Goal: Communication & Community: Answer question/provide support

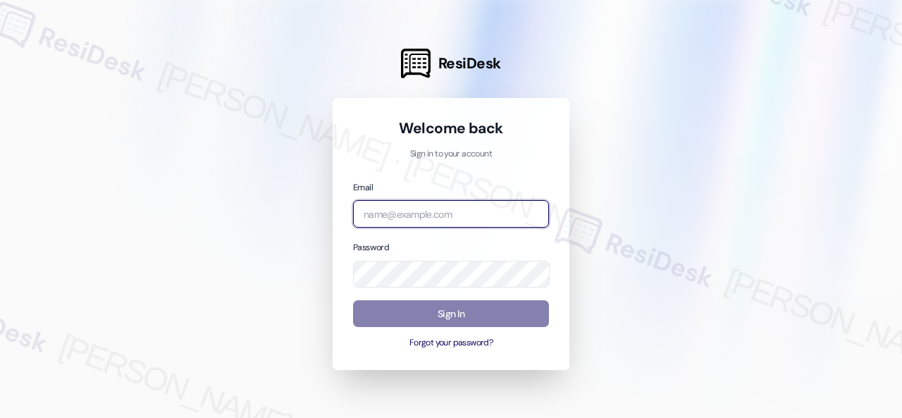
click at [453, 219] on input "email" at bounding box center [451, 213] width 196 height 27
paste input "automated-surveys-birchstone_residential-resen.fifteen@birchstone_[DOMAIN_NAME]"
type input "automated-surveys-birchstone_residential-resen.fifteen@birchstone_[DOMAIN_NAME]"
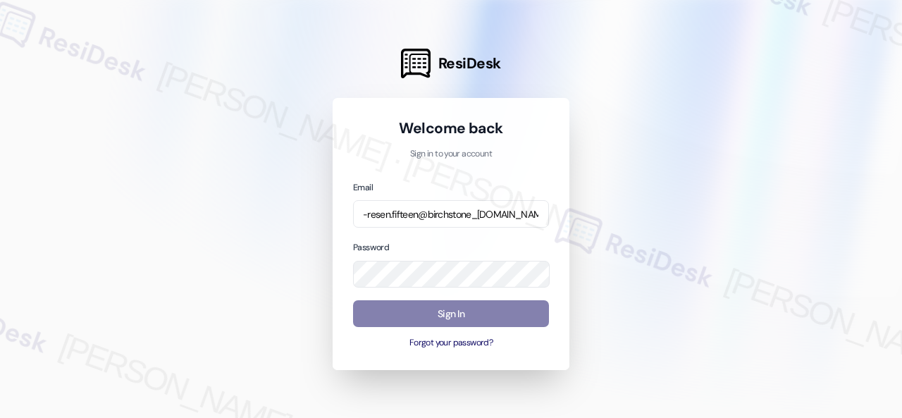
scroll to position [0, 0]
click at [739, 171] on div at bounding box center [451, 209] width 902 height 418
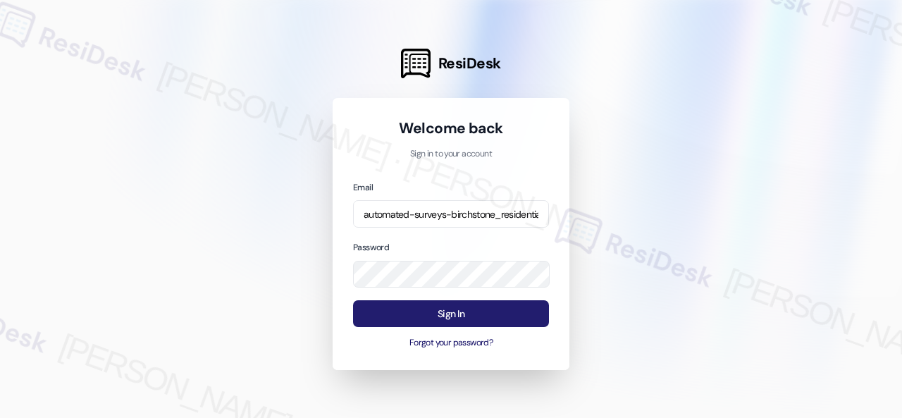
click at [478, 321] on button "Sign In" at bounding box center [451, 313] width 196 height 27
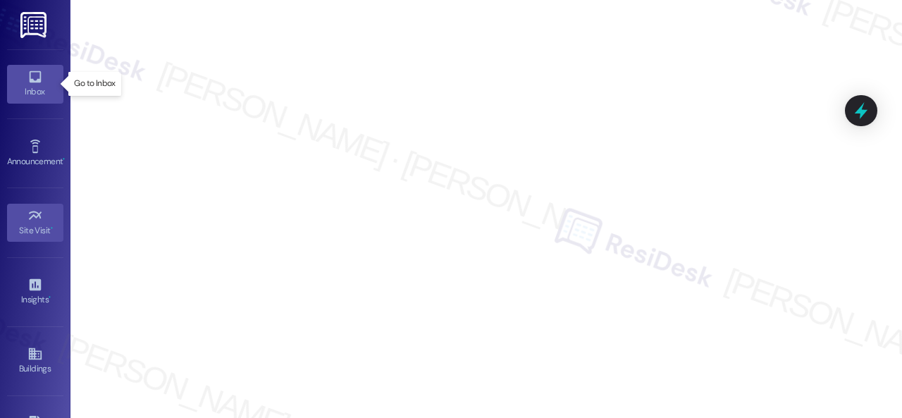
click at [41, 81] on link "Inbox" at bounding box center [35, 84] width 56 height 38
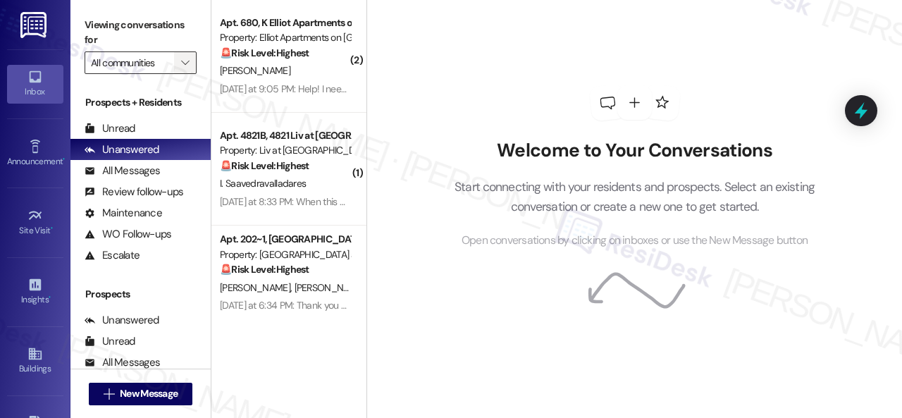
click at [182, 59] on icon "" at bounding box center [185, 62] width 8 height 11
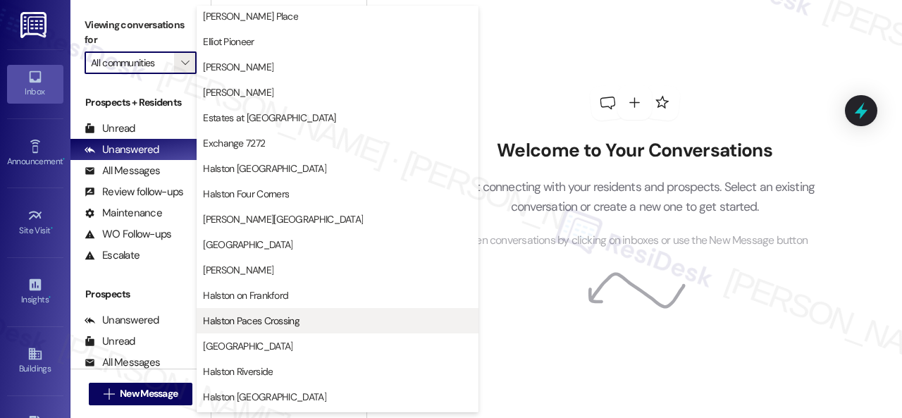
scroll to position [352, 0]
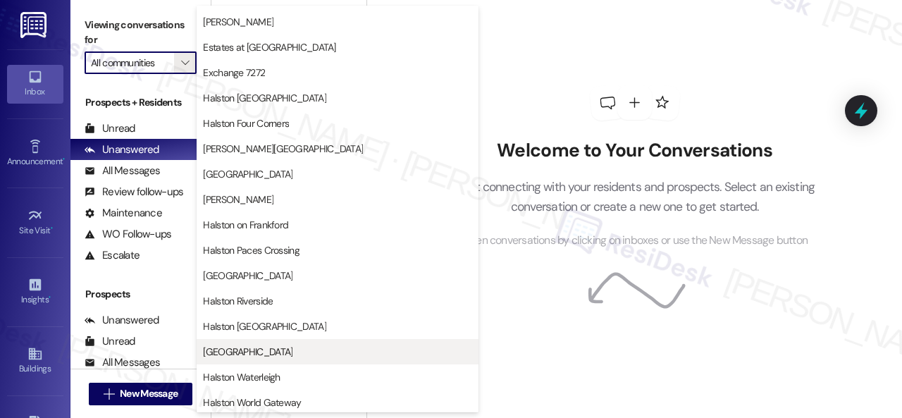
click at [274, 355] on span "[GEOGRAPHIC_DATA]" at bounding box center [248, 352] width 90 height 14
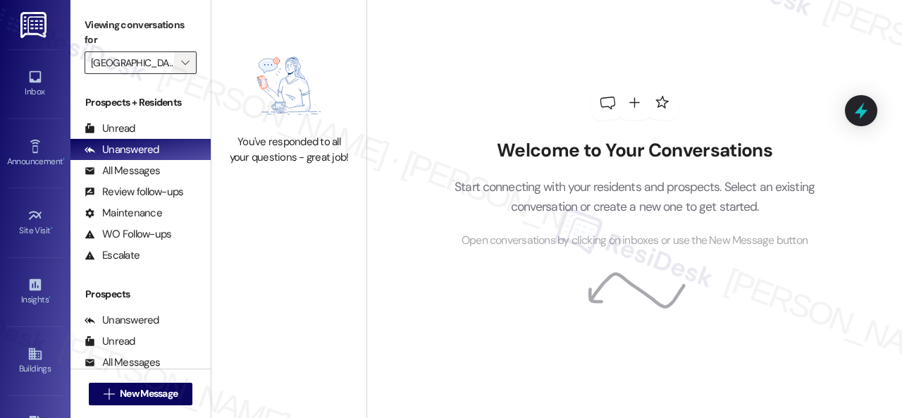
click at [190, 63] on span "" at bounding box center [184, 62] width 13 height 23
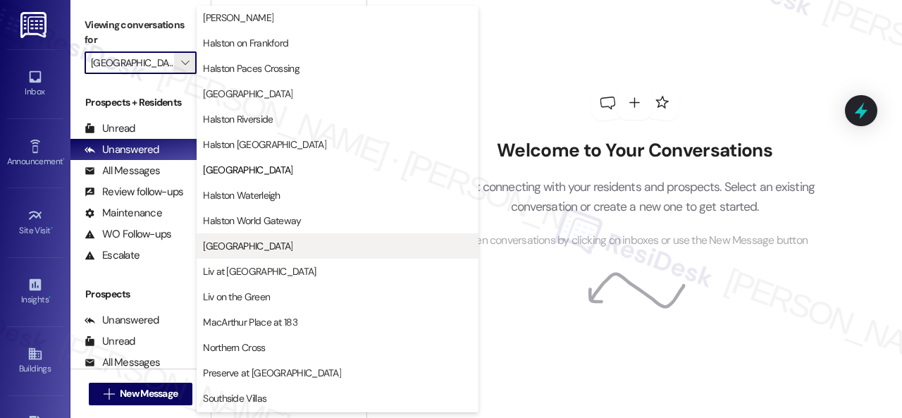
scroll to position [609, 0]
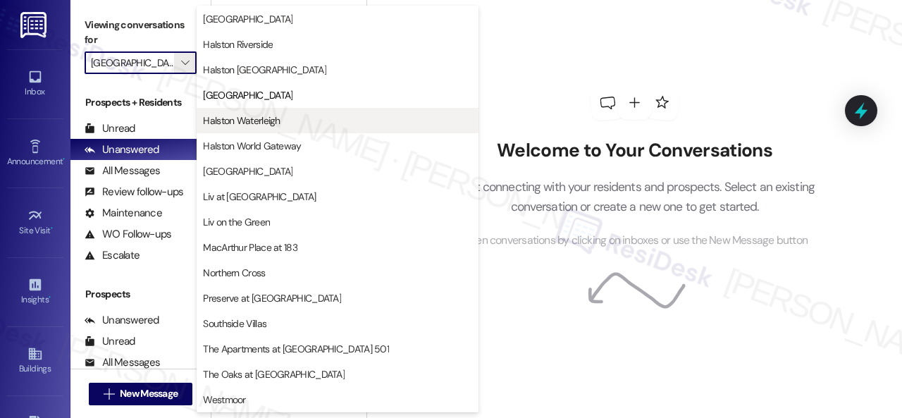
click at [248, 115] on span "Halston Waterleigh" at bounding box center [241, 120] width 77 height 14
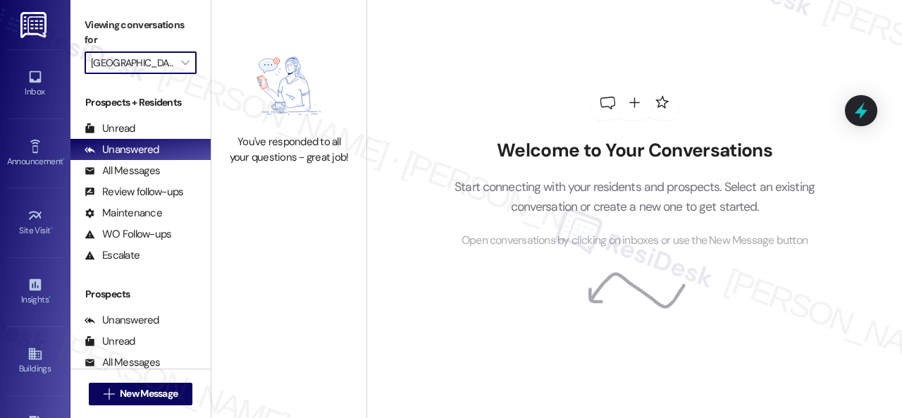
type input "Halston Waterleigh"
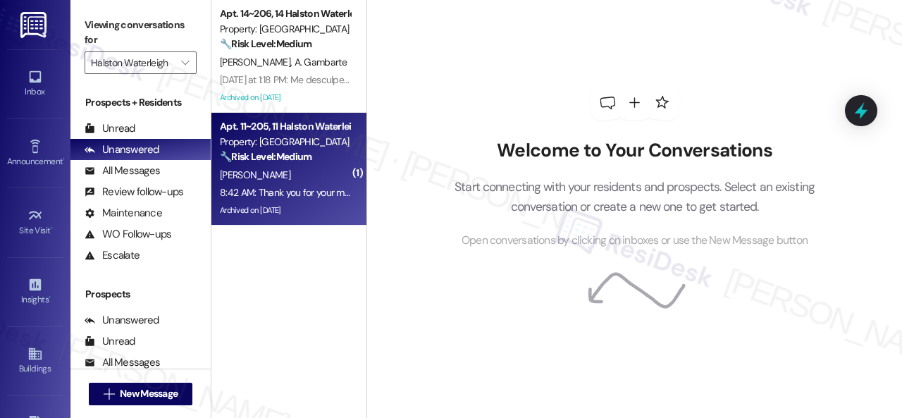
click at [337, 181] on div "[PERSON_NAME]" at bounding box center [285, 175] width 133 height 18
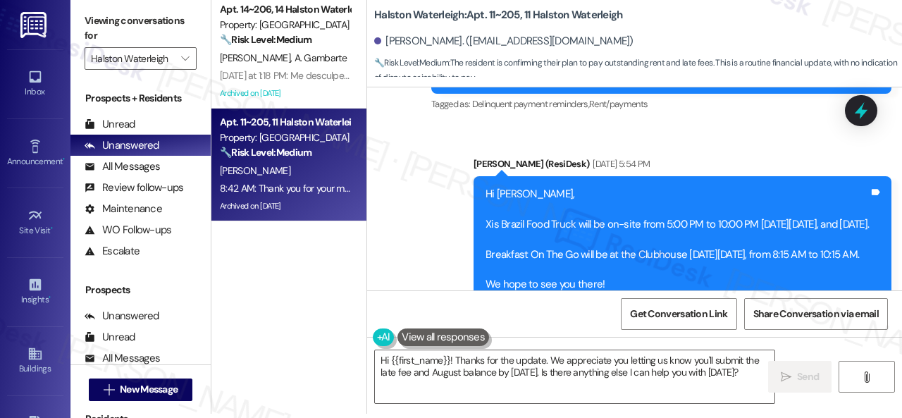
scroll to position [43069, 0]
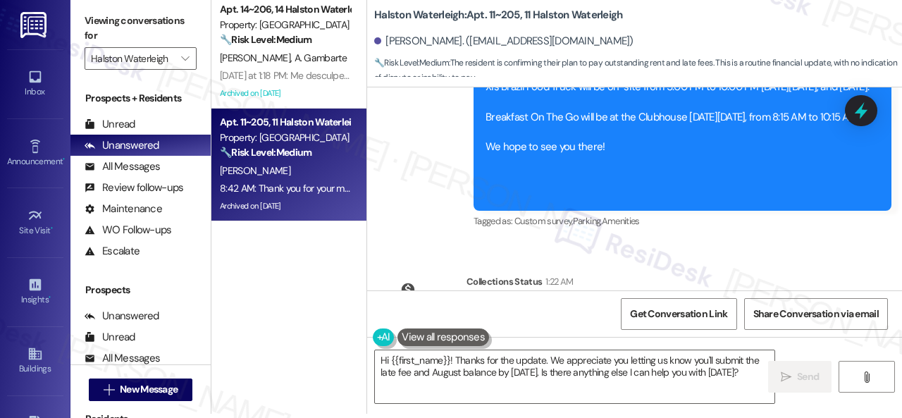
drag, startPoint x: 460, startPoint y: 169, endPoint x: 469, endPoint y: 183, distance: 16.6
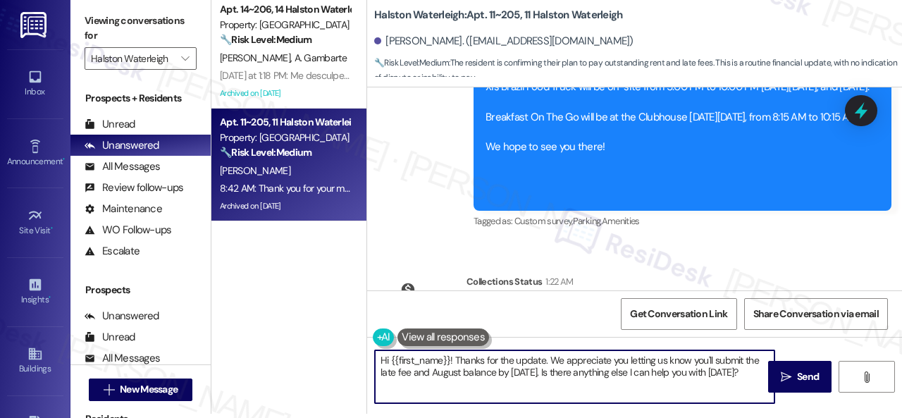
drag, startPoint x: 757, startPoint y: 371, endPoint x: 323, endPoint y: 336, distance: 435.6
click at [323, 336] on div "Apt. 14~206, 14 Halston Waterleigh Property: Halston Waterleigh 🔧 Risk Level: M…" at bounding box center [556, 205] width 691 height 418
paste textarea "Thanks for updating us on your payment plan! We appreciate you letting us know.…"
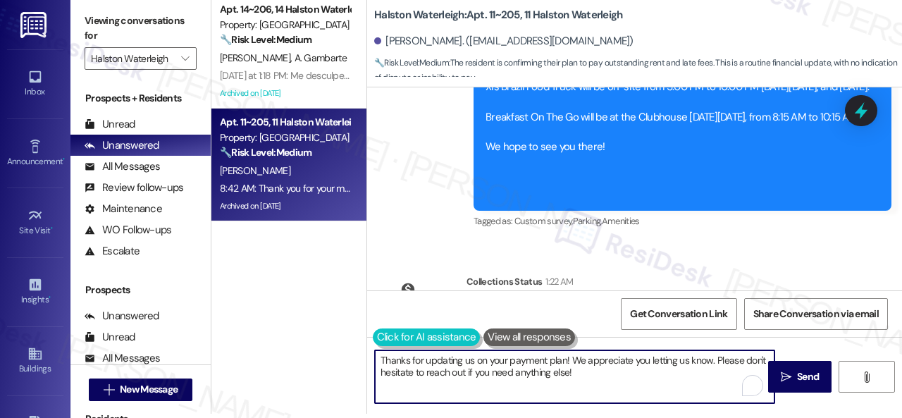
type textarea "Thanks for updating us on your payment plan! We appreciate you letting us know.…"
click at [382, 345] on button at bounding box center [427, 337] width 108 height 18
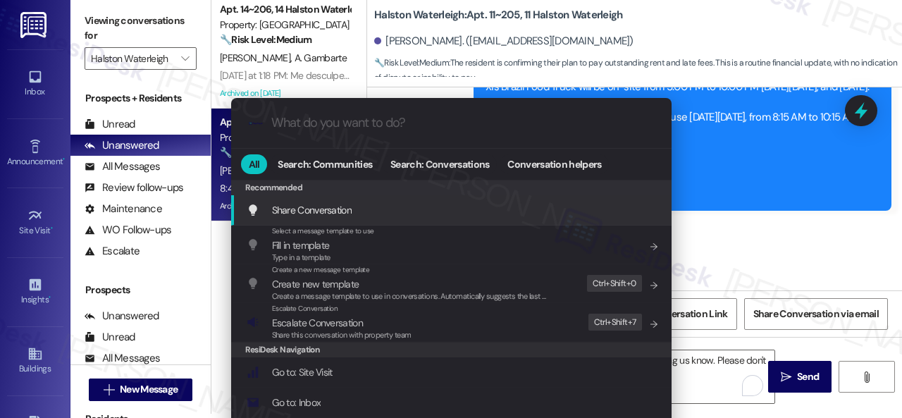
click at [735, 156] on div ".cls-1{fill:#0a055f;}.cls-2{fill:#0cc4c4;} resideskLogoBlueOrange All Search: C…" at bounding box center [451, 209] width 902 height 418
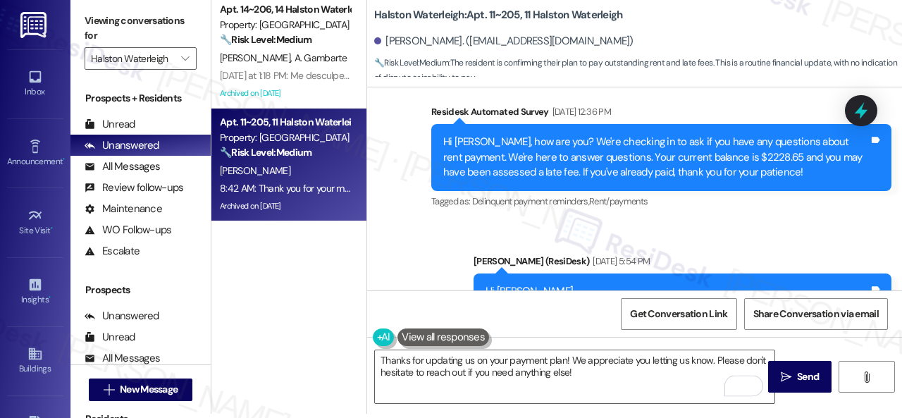
scroll to position [43140, 0]
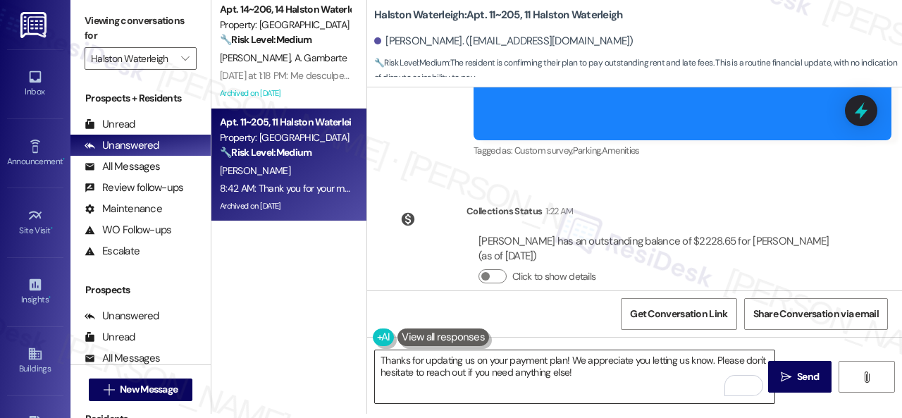
click at [381, 360] on textarea "Thanks for updating us on your payment plan! We appreciate you letting us know.…" at bounding box center [575, 376] width 400 height 53
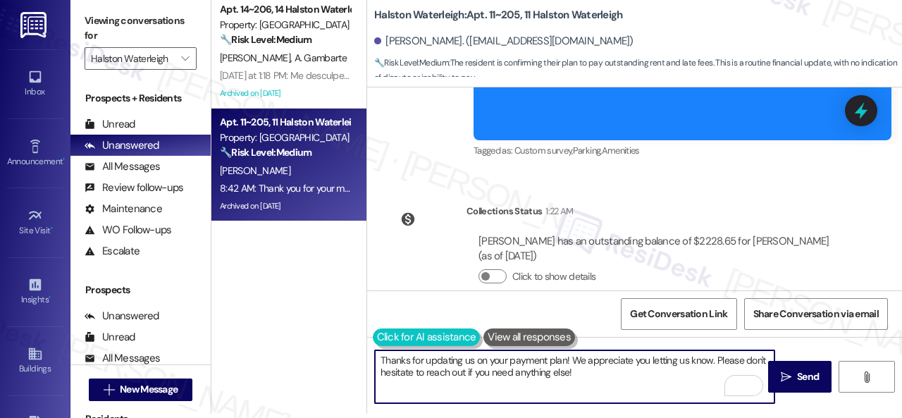
click at [379, 340] on button at bounding box center [427, 337] width 108 height 18
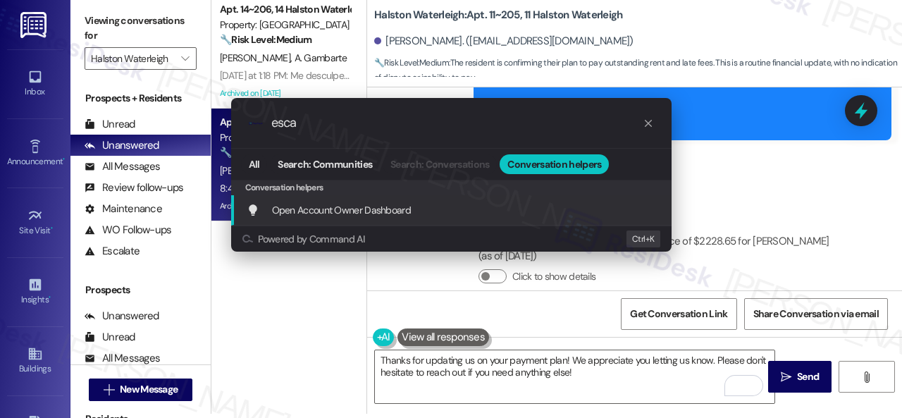
type input "esca"
click at [812, 240] on div ".cls-1{fill:#0a055f;}.cls-2{fill:#0cc4c4;} resideskLogoBlueOrange esca All Sear…" at bounding box center [451, 209] width 902 height 418
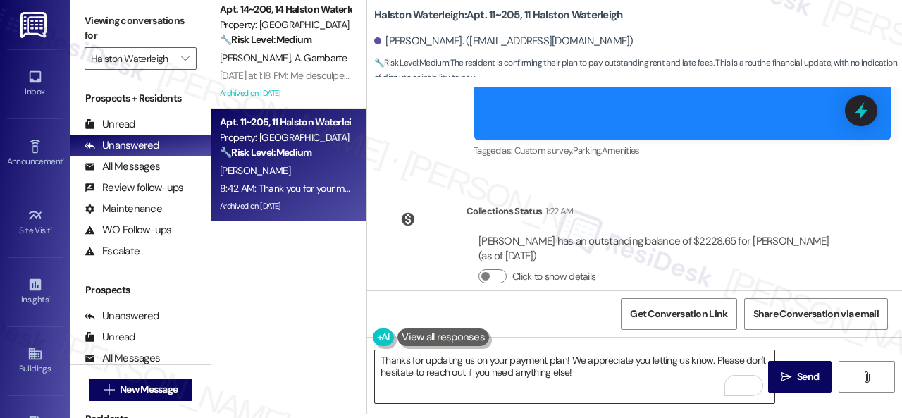
click at [381, 358] on textarea "Thanks for updating us on your payment plan! We appreciate you letting us know.…" at bounding box center [575, 376] width 400 height 53
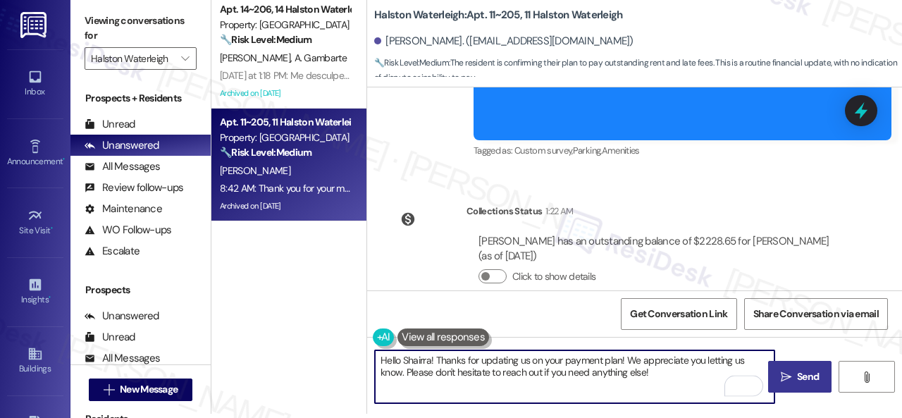
type textarea "Hello Shairra! Thanks for updating us on your payment plan! We appreciate you l…"
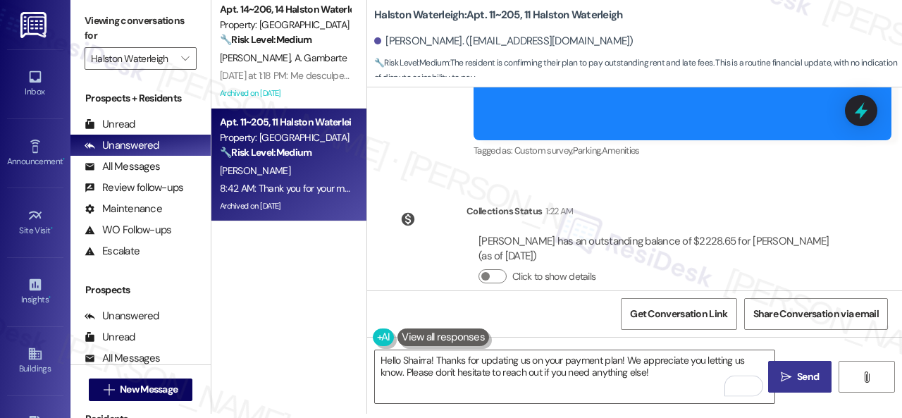
click at [797, 379] on span "Send" at bounding box center [808, 376] width 22 height 15
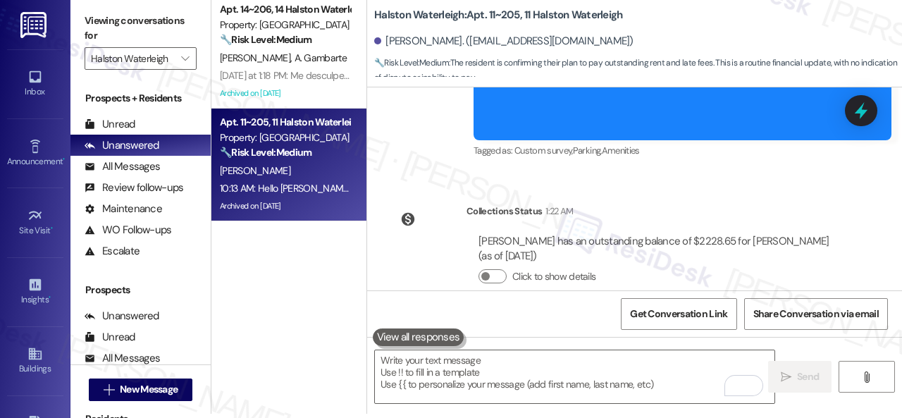
scroll to position [43287, 0]
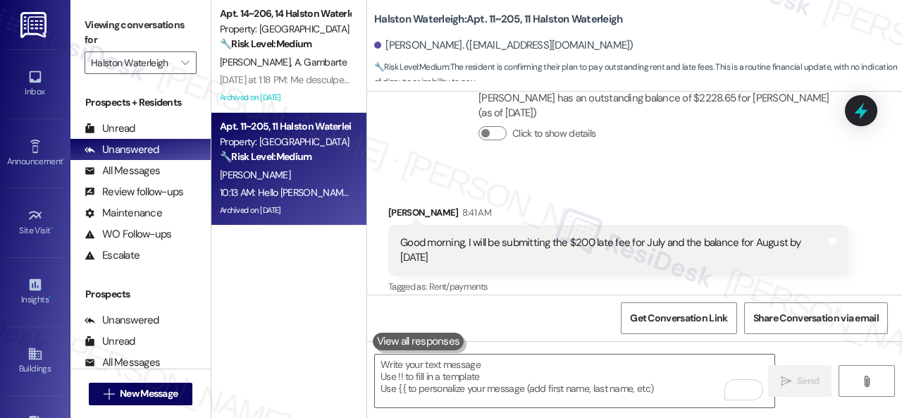
click at [386, 252] on div "Received via SMS [PERSON_NAME] 8:41 AM Good morning, I will be submitting the $…" at bounding box center [618, 356] width 481 height 322
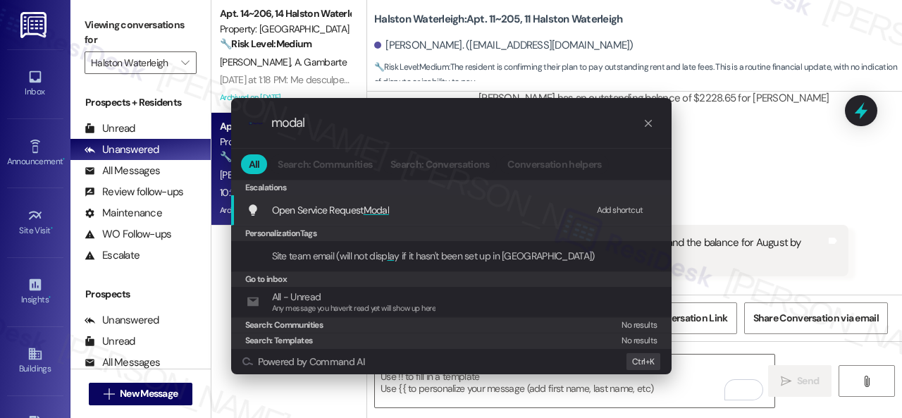
click at [605, 208] on div "Add shortcut" at bounding box center [620, 210] width 47 height 15
drag, startPoint x: 336, startPoint y: 128, endPoint x: 194, endPoint y: 113, distance: 143.2
click at [194, 113] on div ".cls-1{fill:#0a055f;}.cls-2{fill:#0cc4c4;} resideskLogoBlueOrange modal All Sea…" at bounding box center [451, 209] width 902 height 418
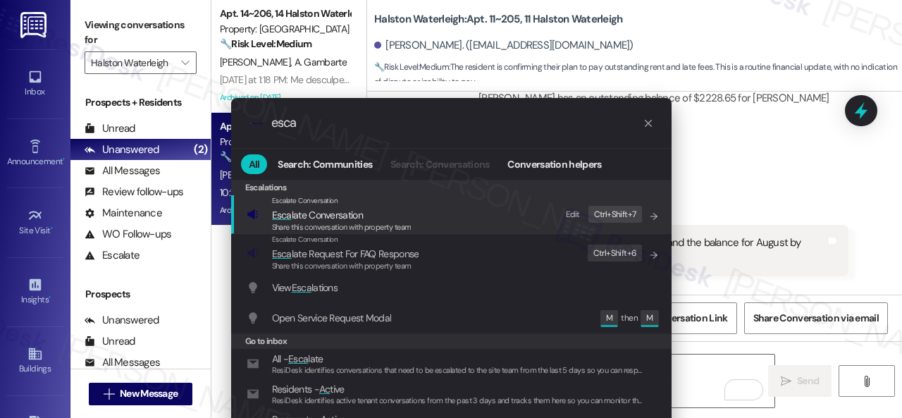
type input "esca"
click at [575, 214] on div "Edit" at bounding box center [573, 214] width 14 height 15
click at [651, 221] on icon "List of options" at bounding box center [654, 216] width 10 height 10
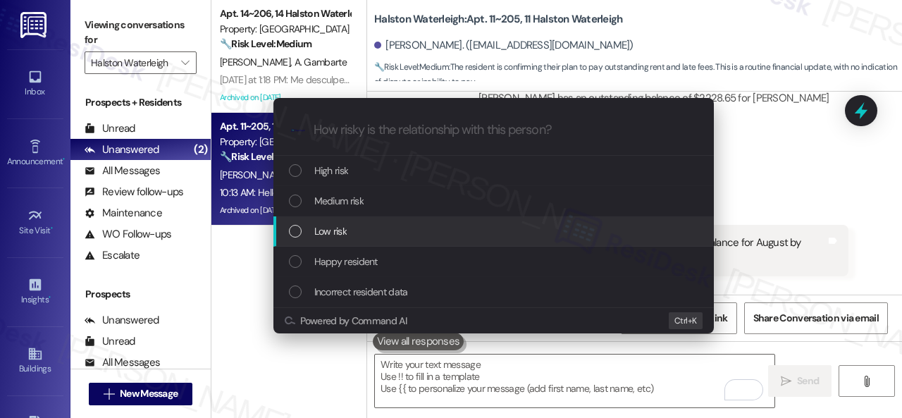
click at [348, 235] on div "Low risk" at bounding box center [495, 231] width 412 height 16
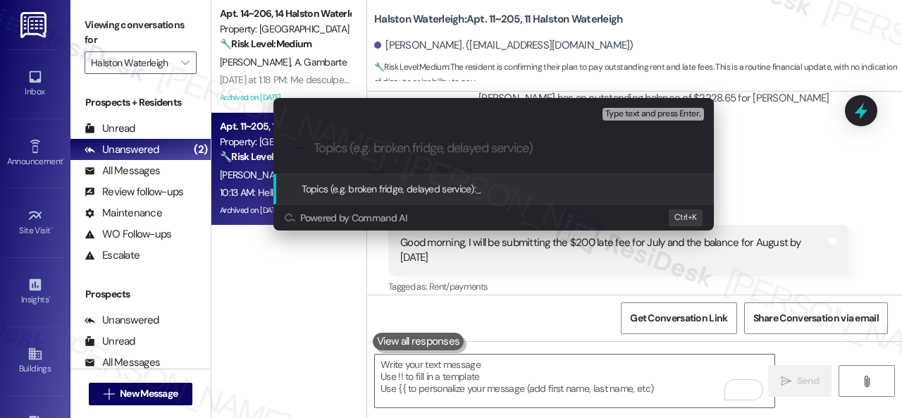
paste input "Late payment notice."
type input "Late payment notice."
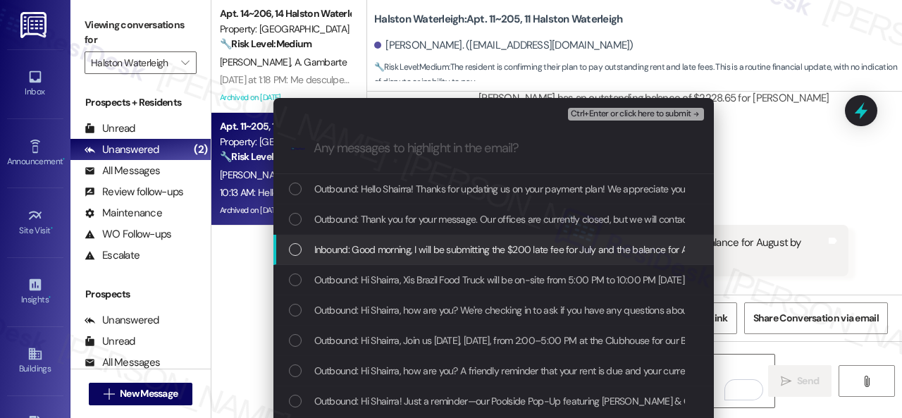
click at [331, 247] on span "Inbound: Good morning, I will be submitting the $200 late fee for July and the …" at bounding box center [532, 250] width 437 height 16
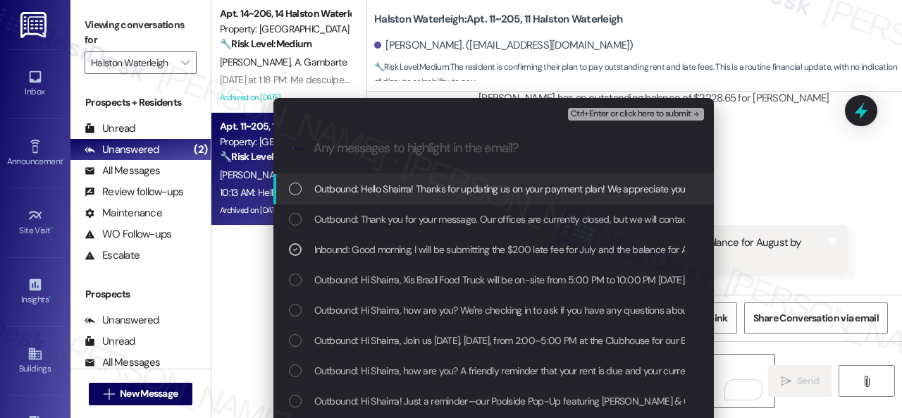
click at [582, 115] on span "Ctrl+Enter or click here to submit" at bounding box center [631, 114] width 121 height 10
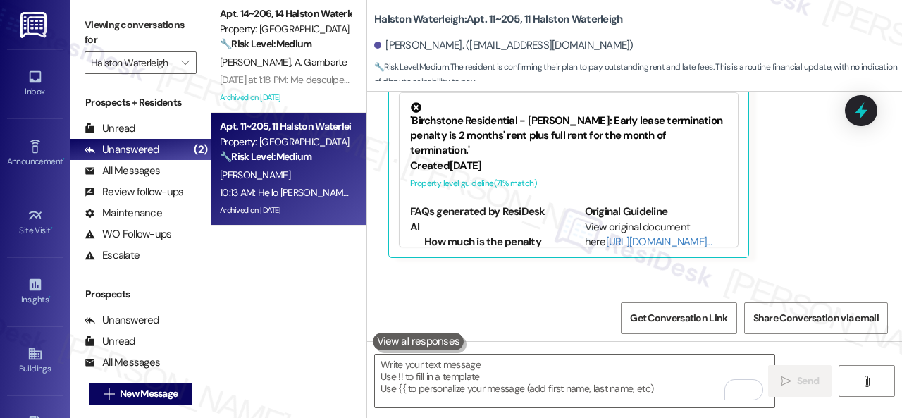
scroll to position [43287, 0]
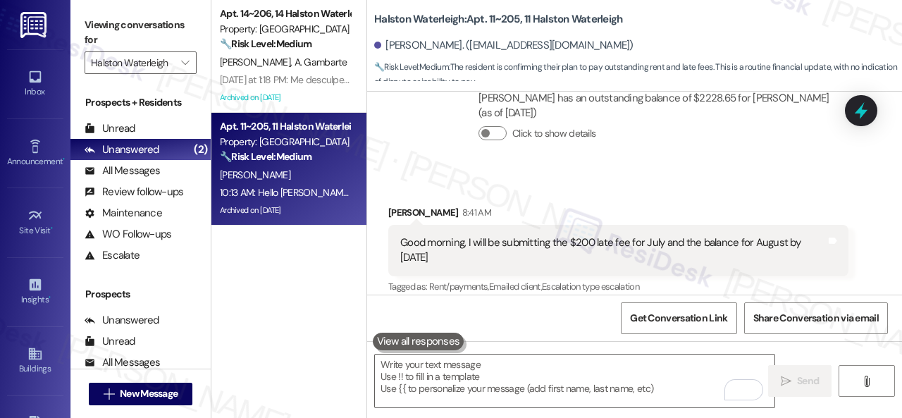
click at [383, 284] on div "Received via SMS [PERSON_NAME] 8:41 AM Good morning, I will be submitting the $…" at bounding box center [618, 356] width 481 height 322
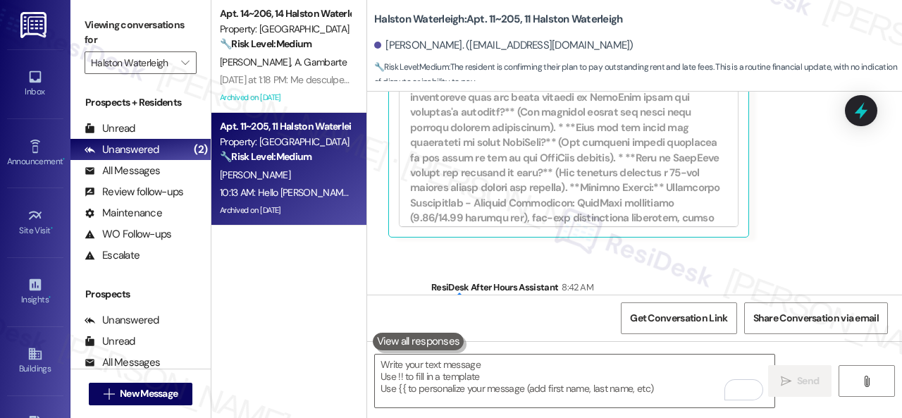
scroll to position [43556, 0]
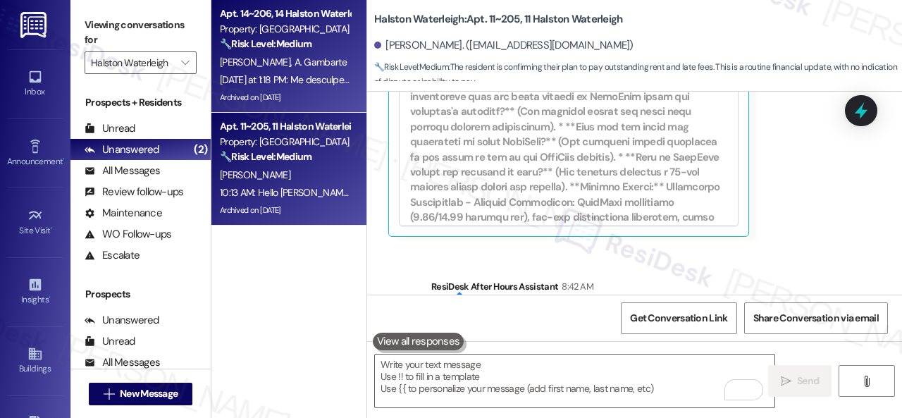
click at [326, 64] on div "F. [PERSON_NAME] Gambarte" at bounding box center [285, 63] width 133 height 18
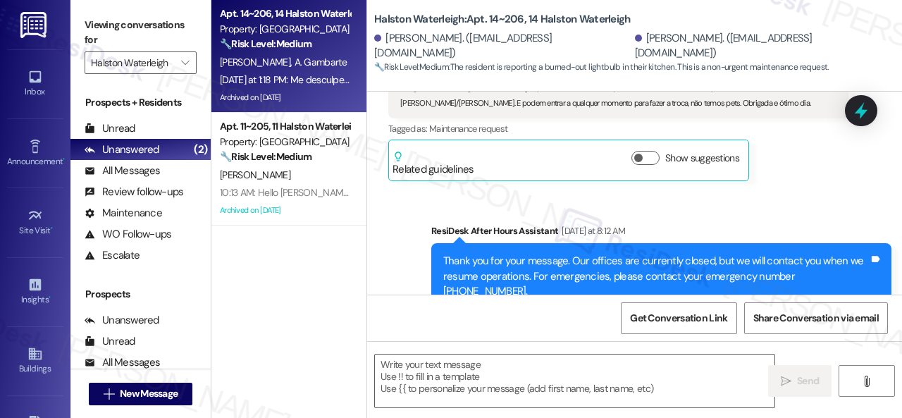
type textarea "Fetching suggested responses. Please feel free to read through the conversation…"
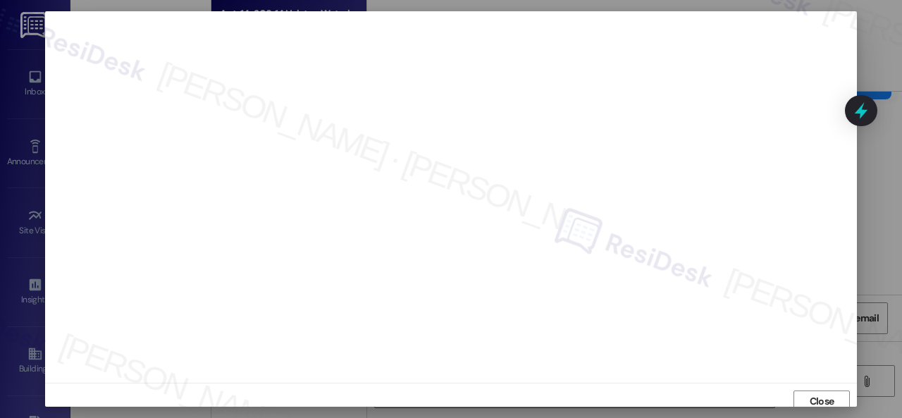
scroll to position [0, 0]
click at [837, 398] on button "Close" at bounding box center [822, 406] width 56 height 23
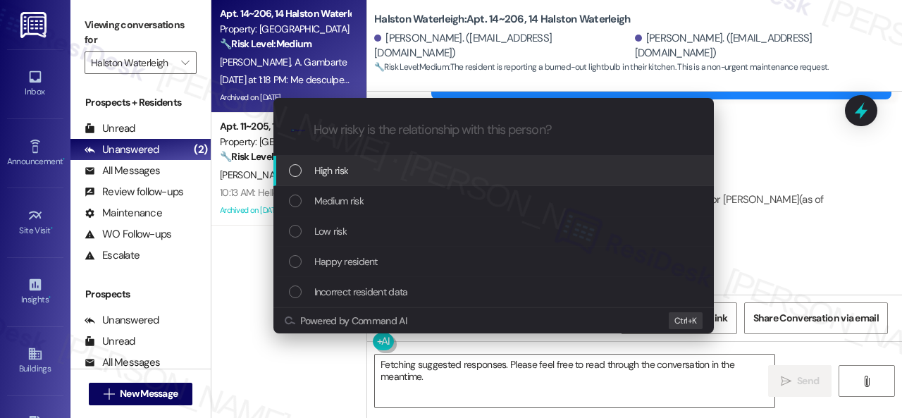
click at [330, 171] on span "High risk" at bounding box center [331, 171] width 35 height 16
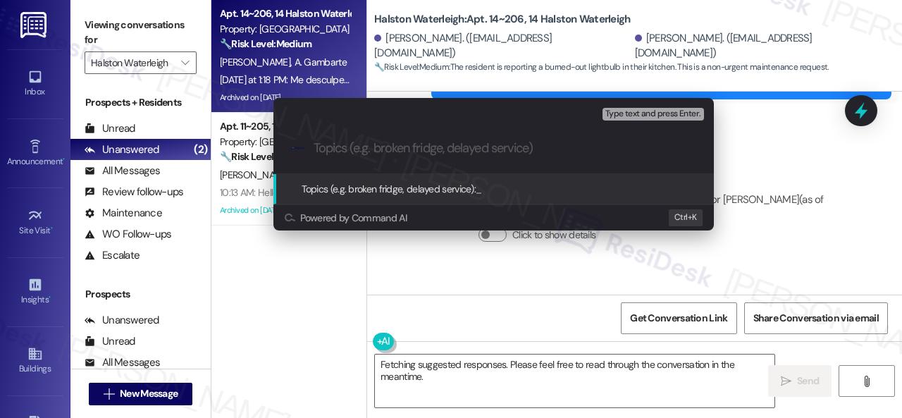
paste input "New work order/s submitted - Light bulb issue"
type input "New work order/s submitted - Light bulb issue"
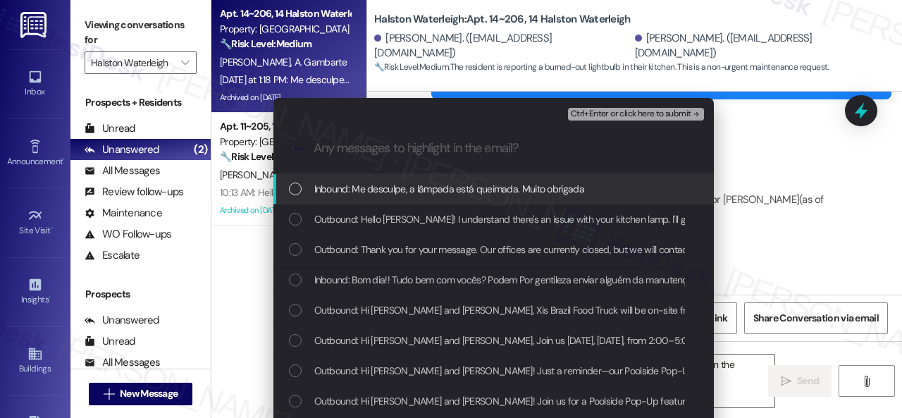
click at [351, 195] on span "Inbound: Me desculpe, a lâmpada está queimada. Muito obrigada" at bounding box center [449, 189] width 270 height 16
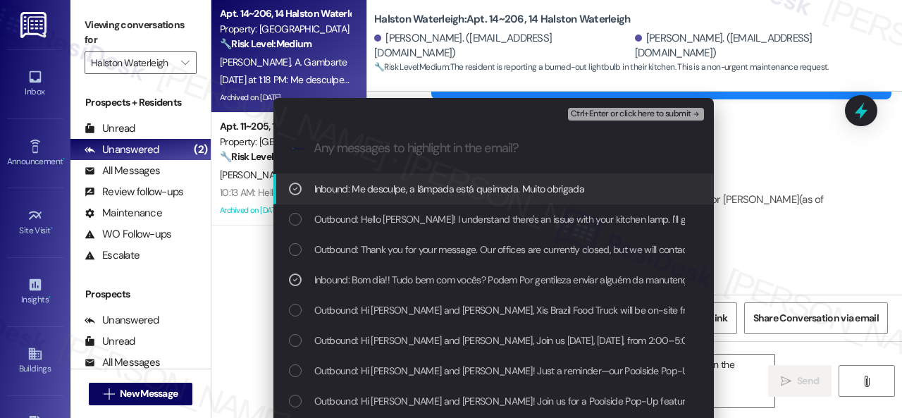
click at [602, 110] on span "Ctrl+Enter or click here to submit" at bounding box center [631, 114] width 121 height 10
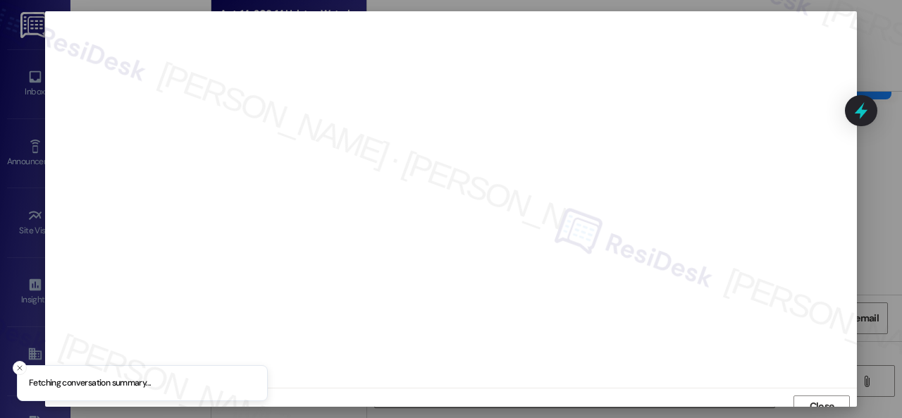
scroll to position [11, 0]
click at [810, 403] on span "Close" at bounding box center [822, 395] width 25 height 15
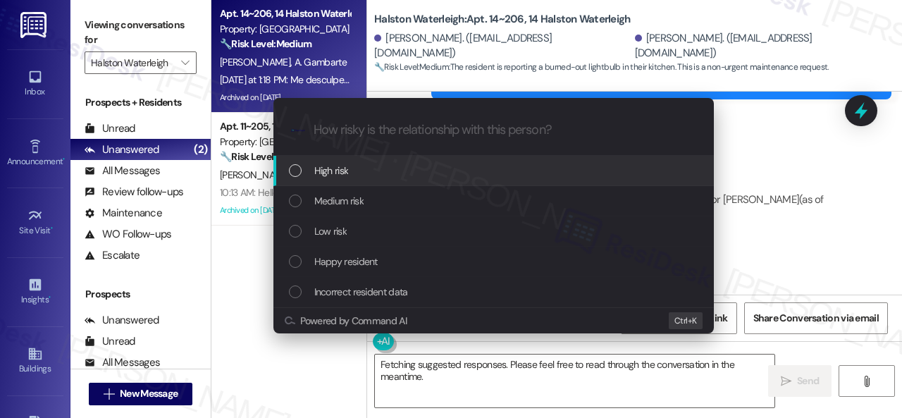
click at [333, 168] on span "High risk" at bounding box center [331, 171] width 35 height 16
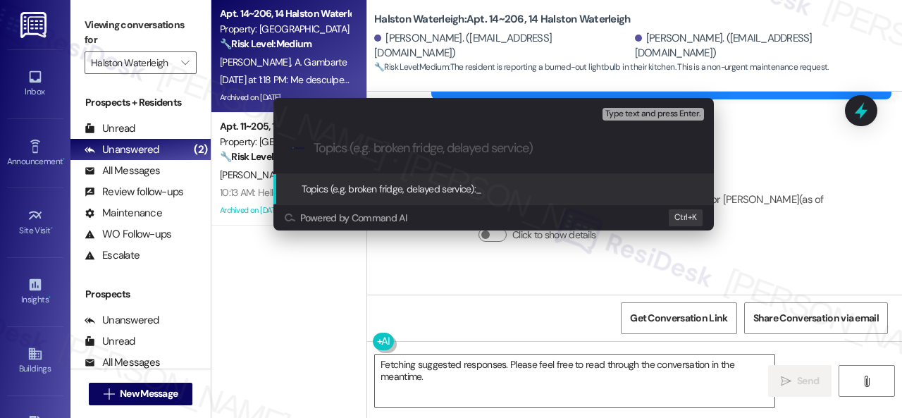
paste input "New work order/s submitted - Light bulb issue"
type input "New work order/s submitted - Light bulb issue"
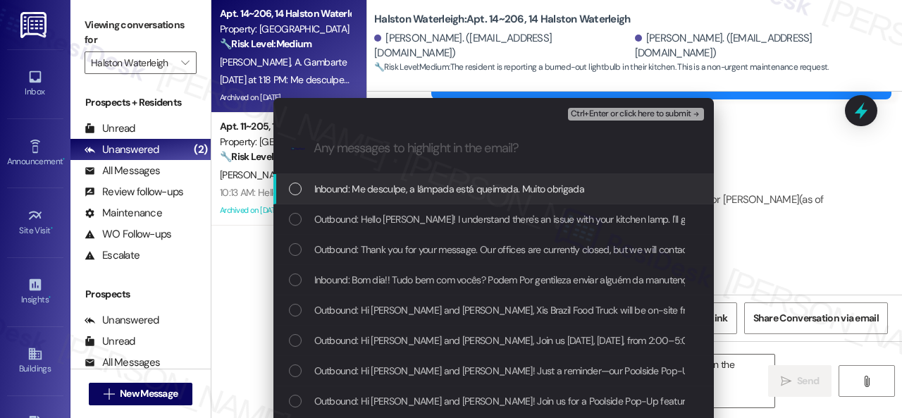
click at [363, 188] on span "Inbound: Me desculpe, a lâmpada está queimada. Muito obrigada" at bounding box center [449, 189] width 270 height 16
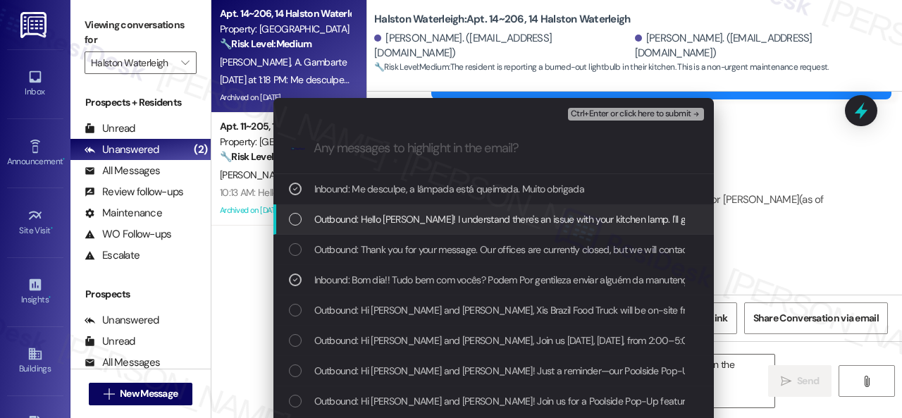
click at [595, 111] on span "Ctrl+Enter or click here to submit" at bounding box center [631, 114] width 121 height 10
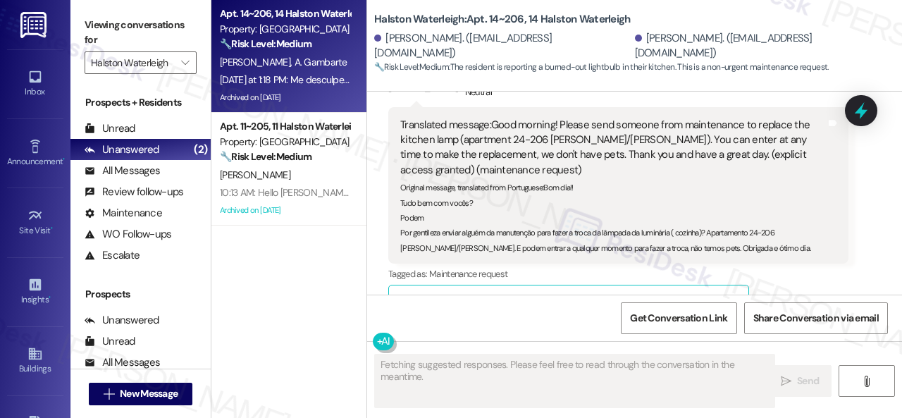
scroll to position [44079, 0]
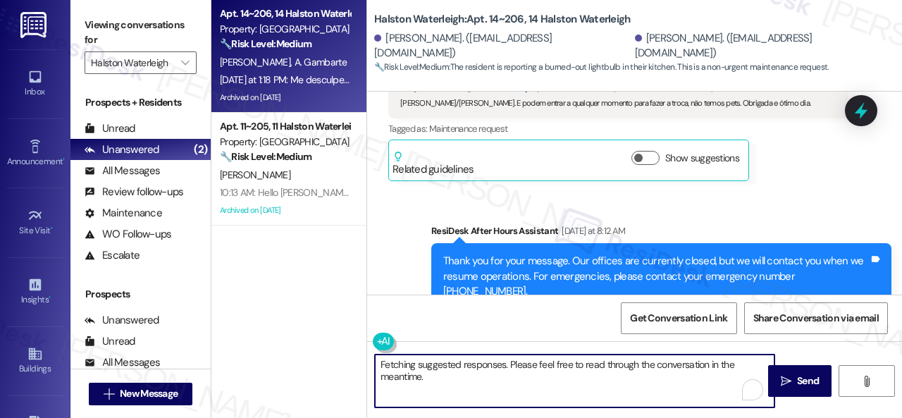
click at [310, 341] on div "Apt. 14~206, 14 Halston Waterleigh Property: Halston Waterleigh 🔧 Risk Level: M…" at bounding box center [556, 209] width 691 height 418
paste textarea "Thank you. I've submitted a work order on your behalf and notified the site tea…"
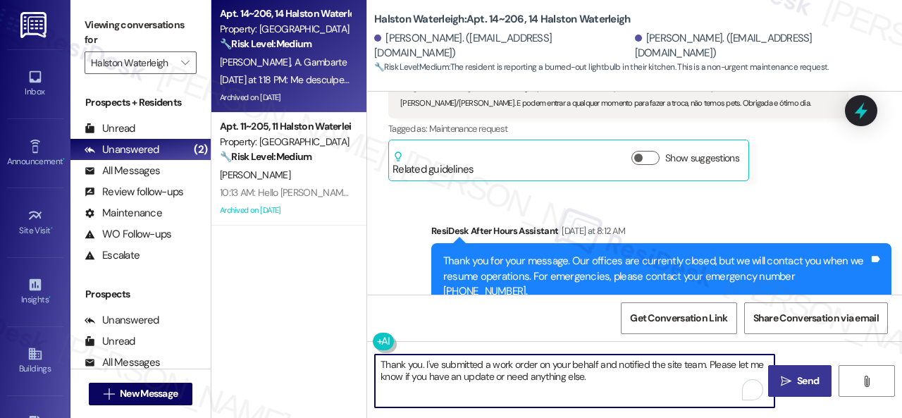
type textarea "Thank you. I've submitted a work order on your behalf and notified the site tea…"
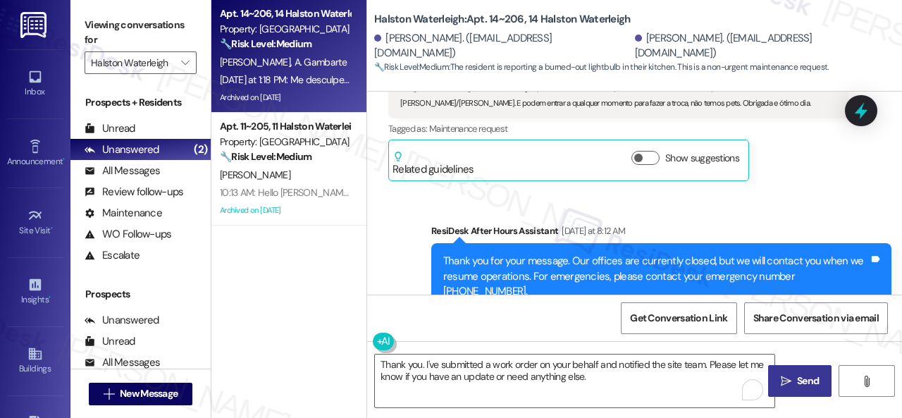
click at [784, 381] on icon "" at bounding box center [786, 381] width 11 height 11
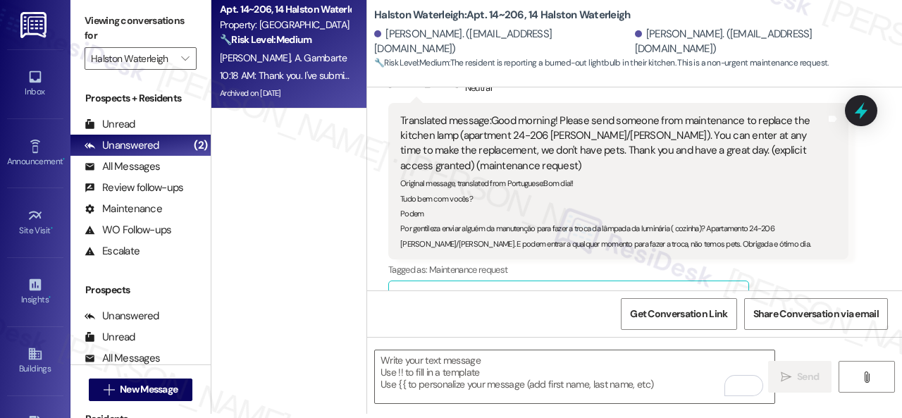
scroll to position [44193, 0]
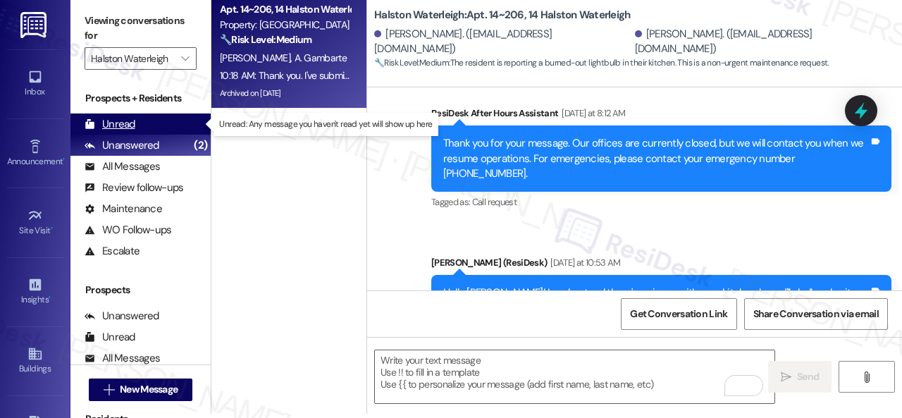
click at [113, 122] on div "Unread" at bounding box center [110, 124] width 51 height 15
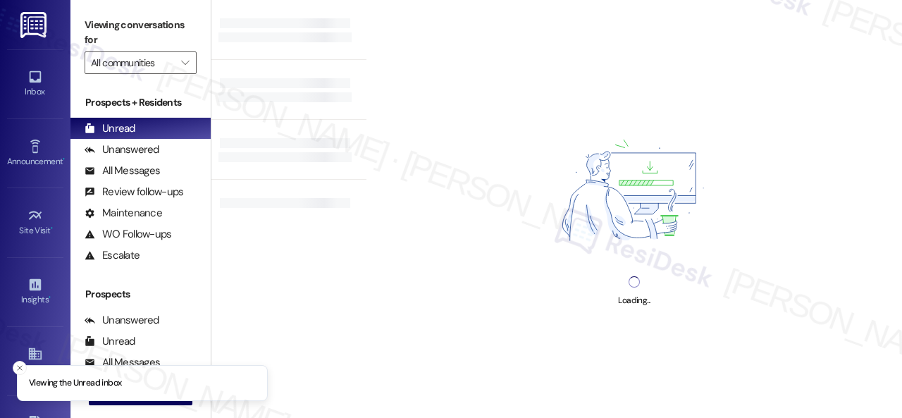
type input "Halston Waterleigh"
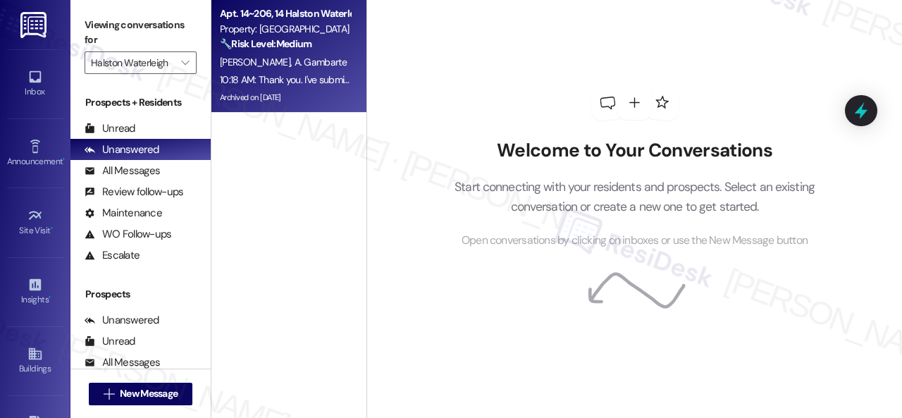
click at [288, 54] on div "F. [PERSON_NAME] Gambarte" at bounding box center [285, 63] width 133 height 18
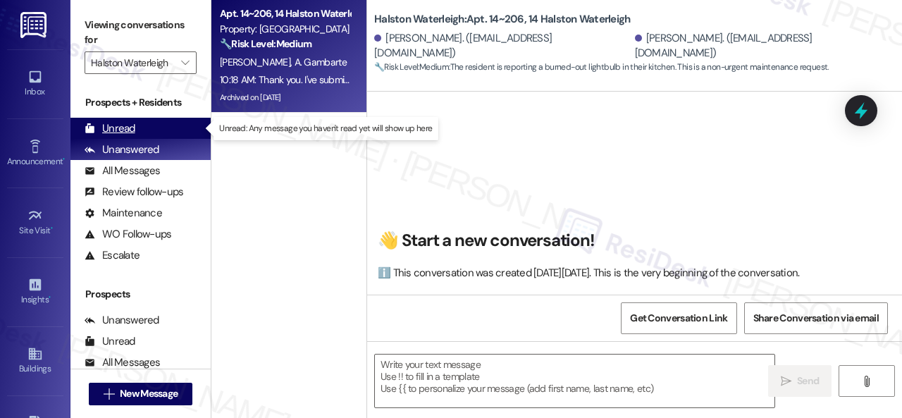
click at [115, 125] on div "Unread" at bounding box center [110, 128] width 51 height 15
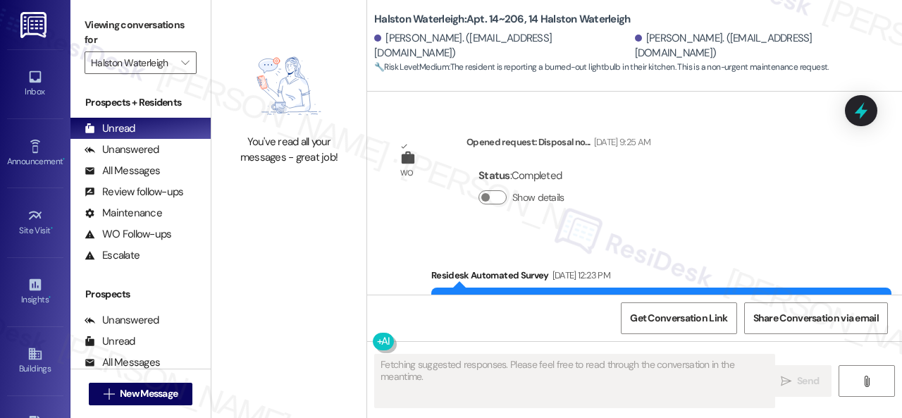
type textarea "Fetching suggested responses. Please feel free to read through the conversation…"
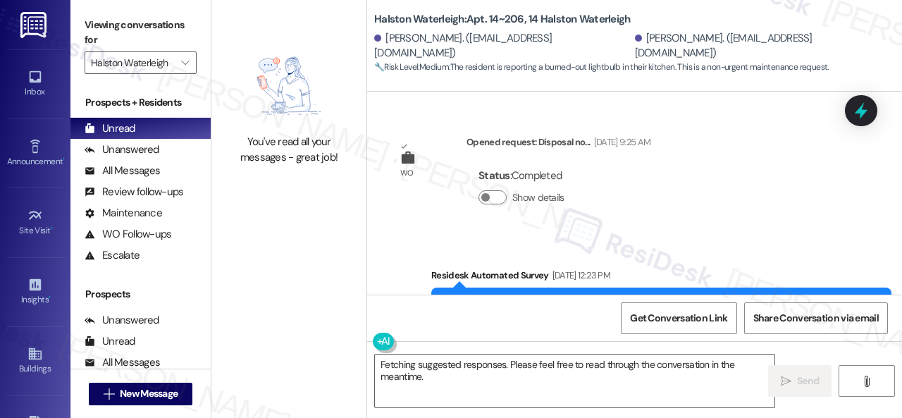
scroll to position [44402, 0]
